Goal: Task Accomplishment & Management: Use online tool/utility

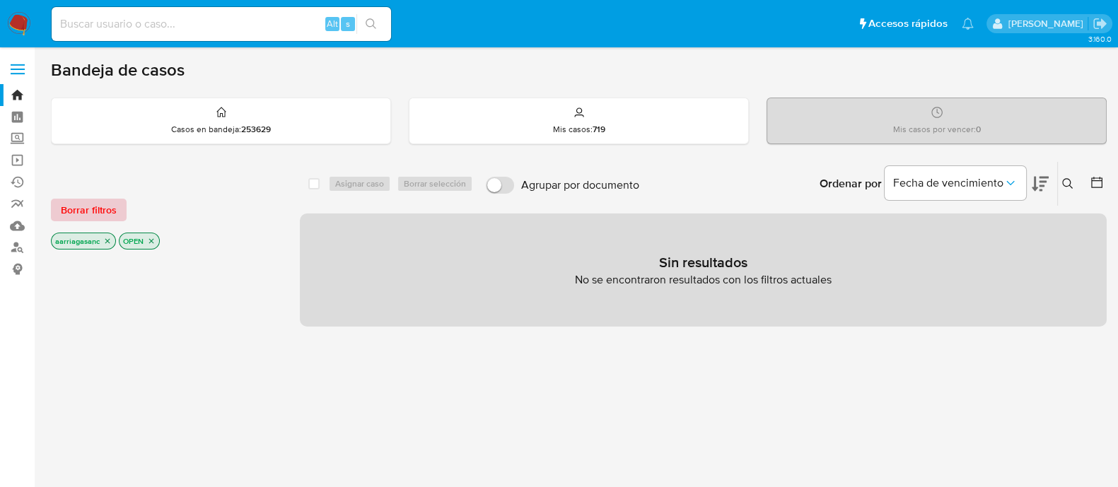
click at [81, 203] on span "Borrar filtros" at bounding box center [89, 210] width 56 height 20
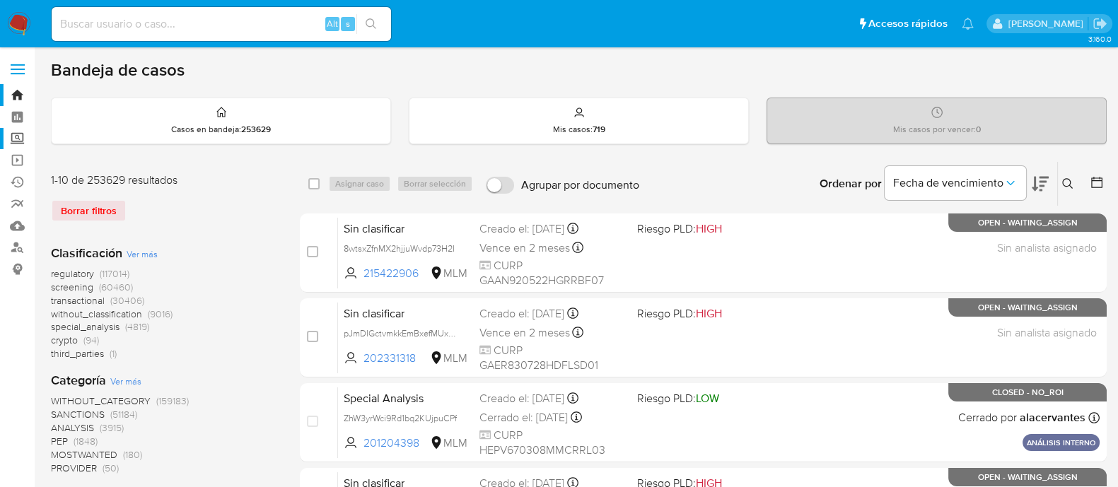
click at [10, 137] on label "Screening" at bounding box center [84, 139] width 168 height 22
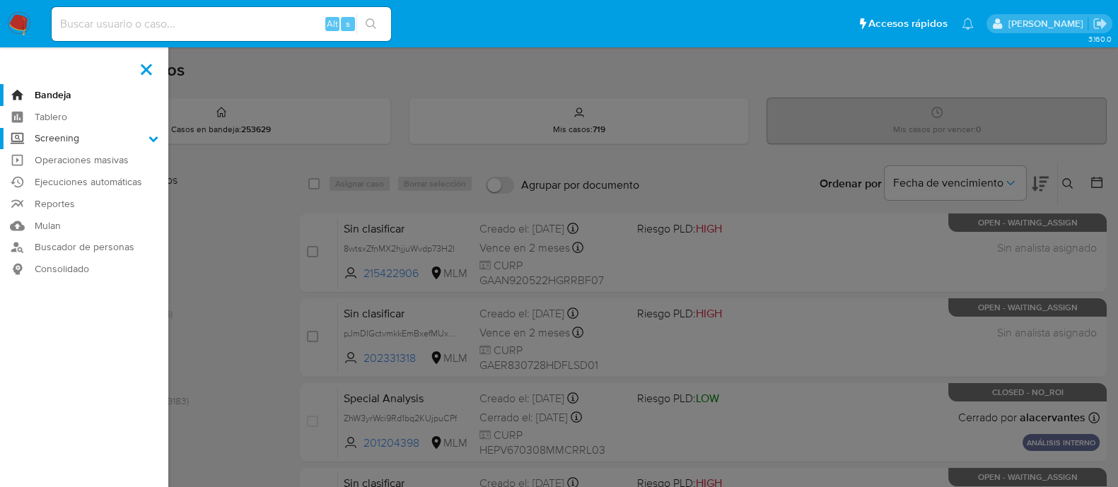
click at [0, 0] on input "Screening" at bounding box center [0, 0] width 0 height 0
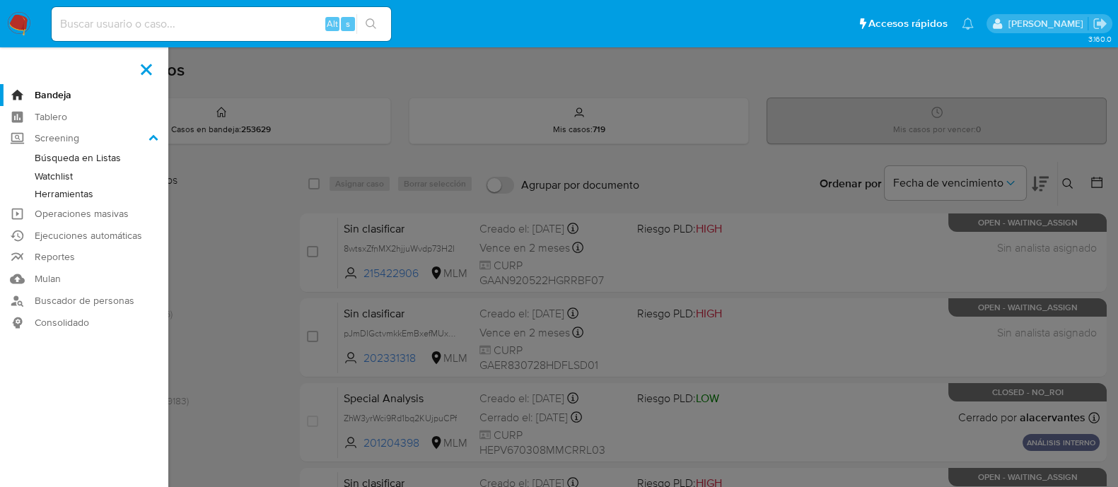
click at [63, 174] on link "Watchlist" at bounding box center [84, 177] width 168 height 18
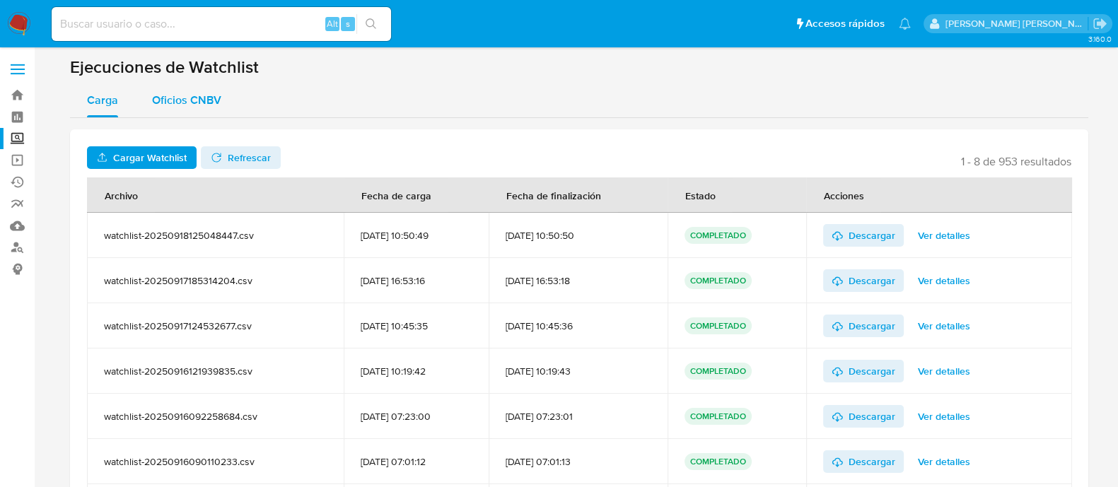
click at [204, 107] on span "Oficios CNBV" at bounding box center [186, 100] width 69 height 16
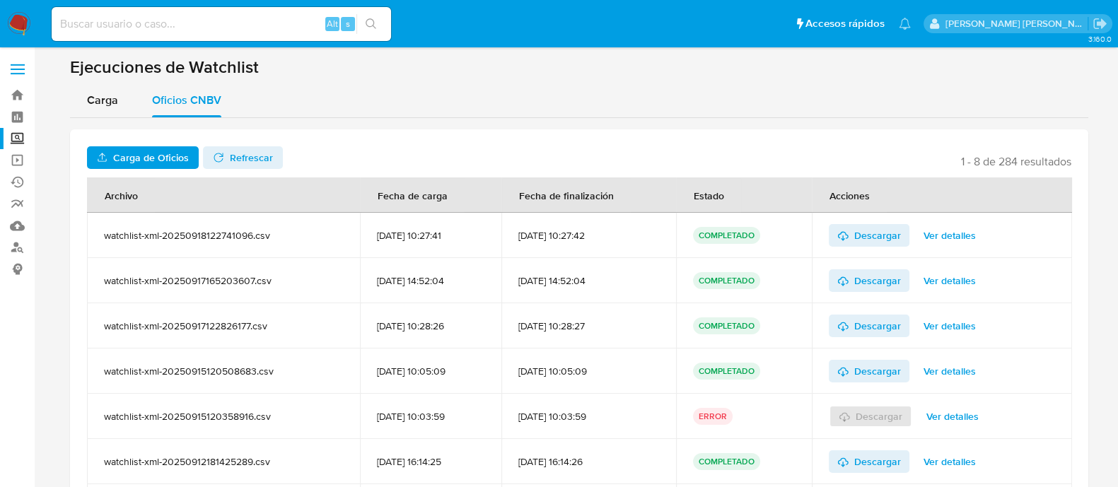
click at [169, 156] on span "Carga de Oficios" at bounding box center [151, 157] width 76 height 23
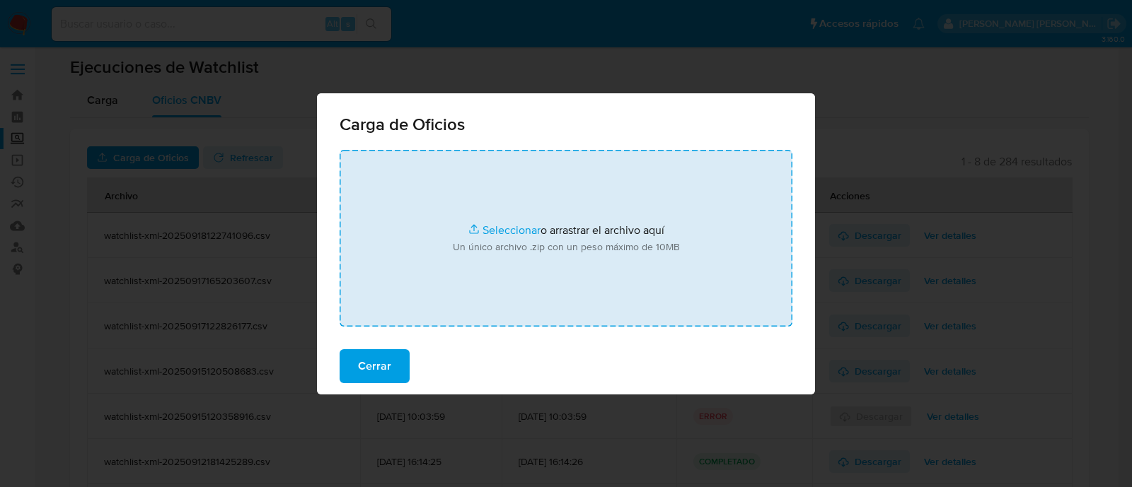
click at [488, 221] on input "file" at bounding box center [566, 238] width 453 height 177
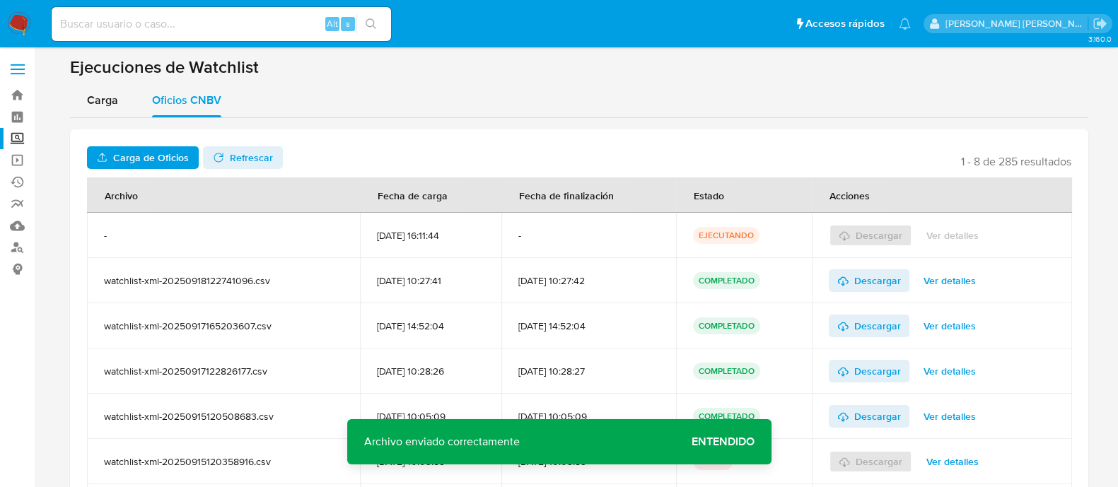
click at [724, 442] on span "Entendido" at bounding box center [723, 442] width 63 height 0
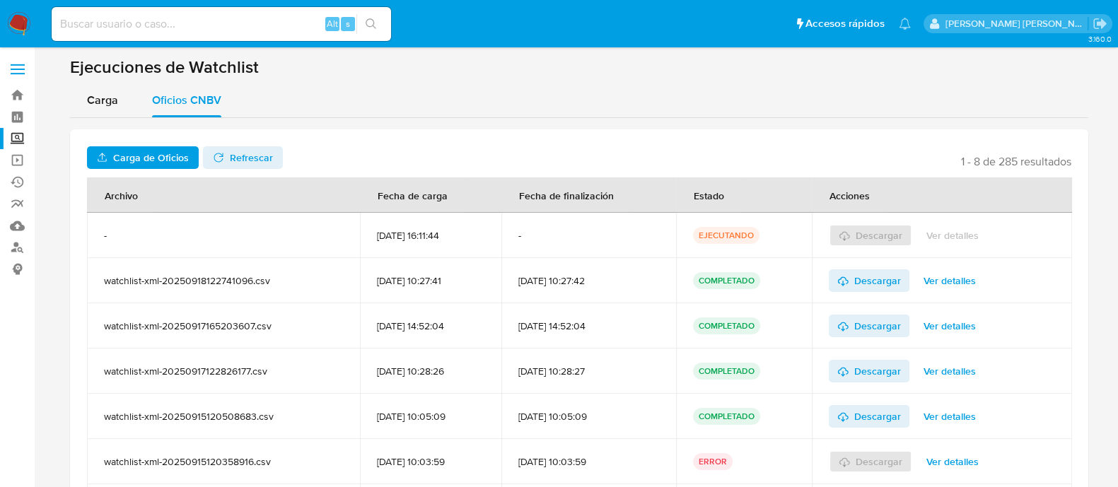
click at [239, 171] on div "Carga de Oficios No tiene permisos para realizar esta acción Refrescar 1 - 8 de…" at bounding box center [579, 360] width 1019 height 463
click at [232, 164] on span "Refrescar" at bounding box center [251, 157] width 43 height 23
click at [889, 233] on span "Descargar" at bounding box center [878, 235] width 47 height 23
